Goal: Task Accomplishment & Management: Manage account settings

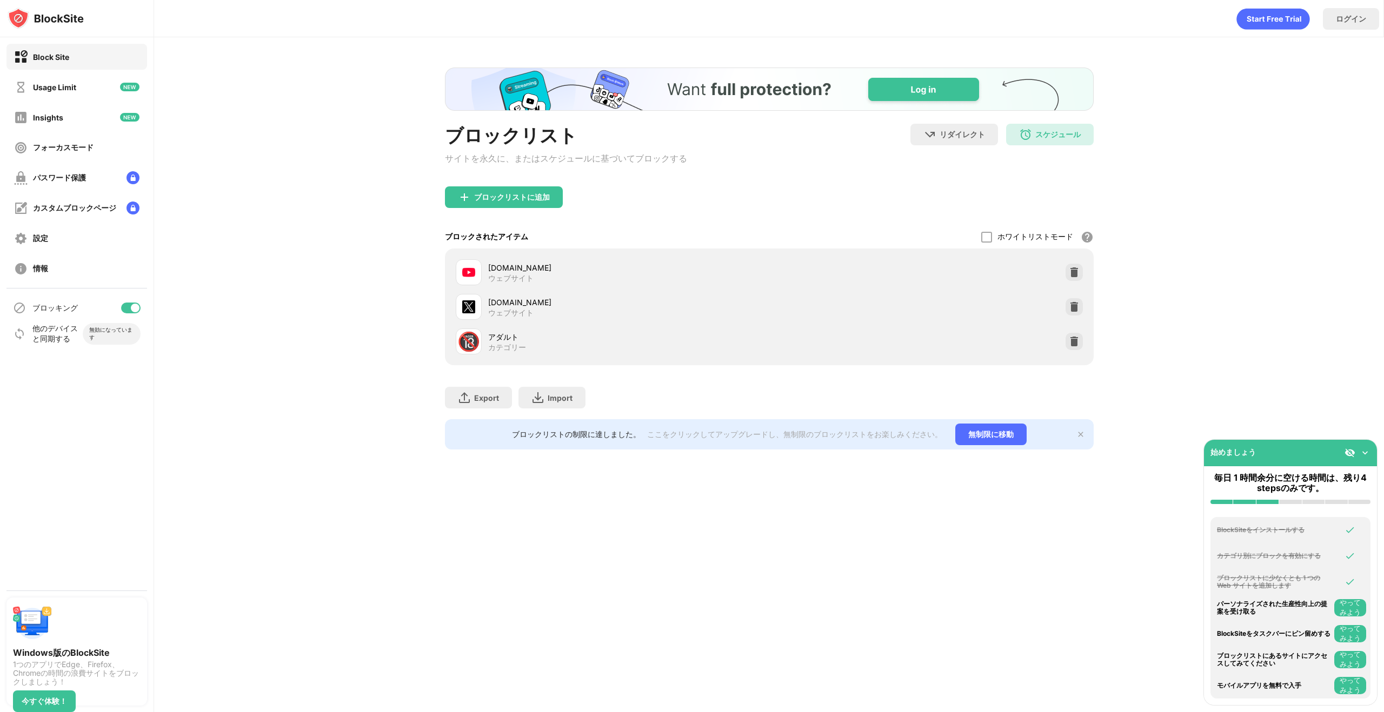
click at [1057, 145] on div "リダイレクト クリックしてリダイレクトのウェブサイトを設定する スケジュール 08:30 to 10:00 Sun,Mon,Tue,Wed,Thu,Sat" at bounding box center [1001, 149] width 183 height 50
click at [1057, 138] on div "スケジュール" at bounding box center [1057, 135] width 45 height 10
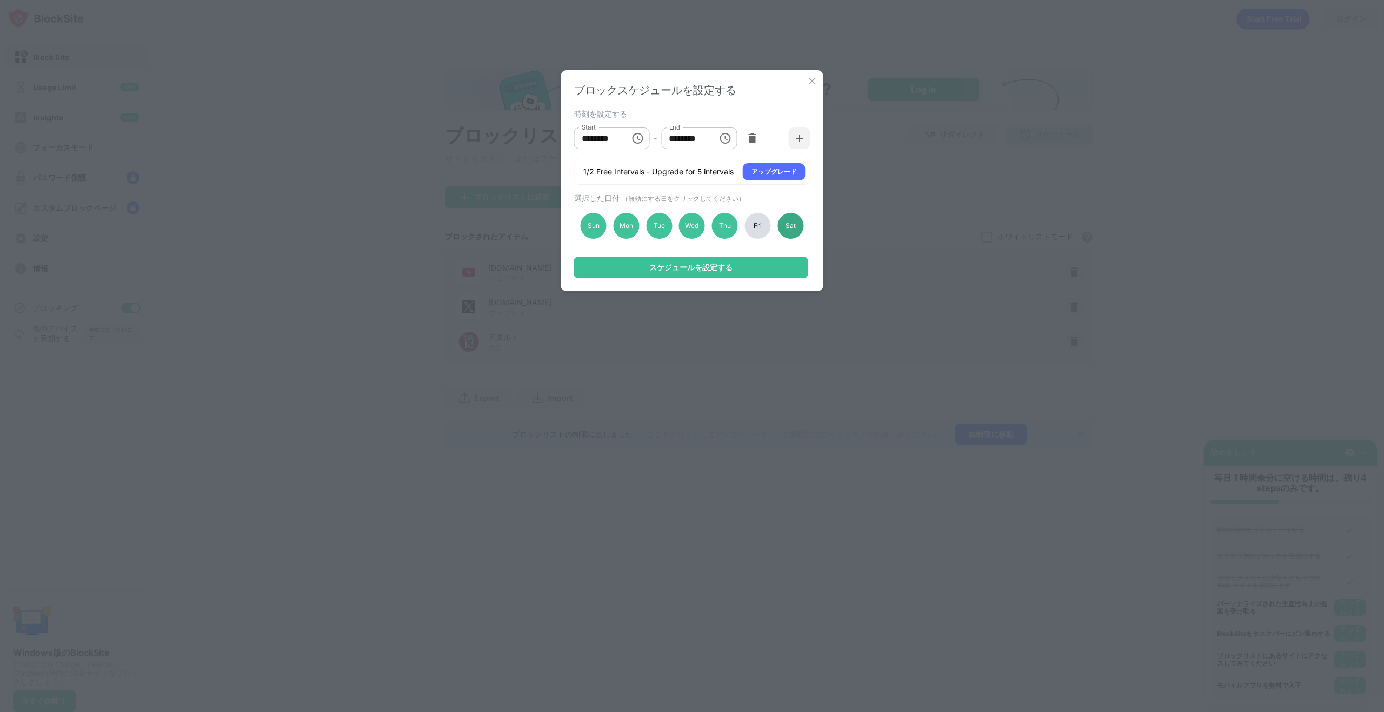
click at [792, 229] on div "Sat" at bounding box center [790, 226] width 26 height 26
click at [790, 264] on div "スケジュールを設定する" at bounding box center [691, 268] width 234 height 22
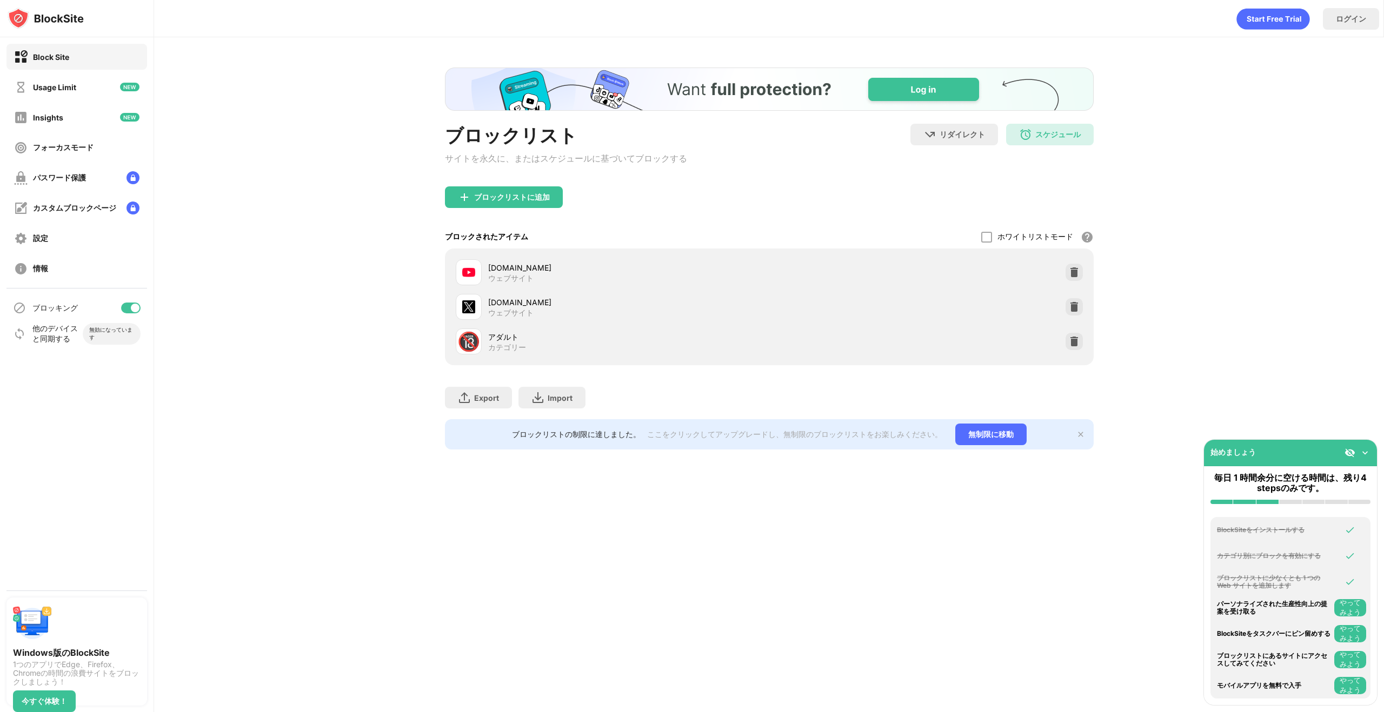
click at [214, 36] on div "ログイン" at bounding box center [769, 18] width 1230 height 37
